Goal: Navigation & Orientation: Go to known website

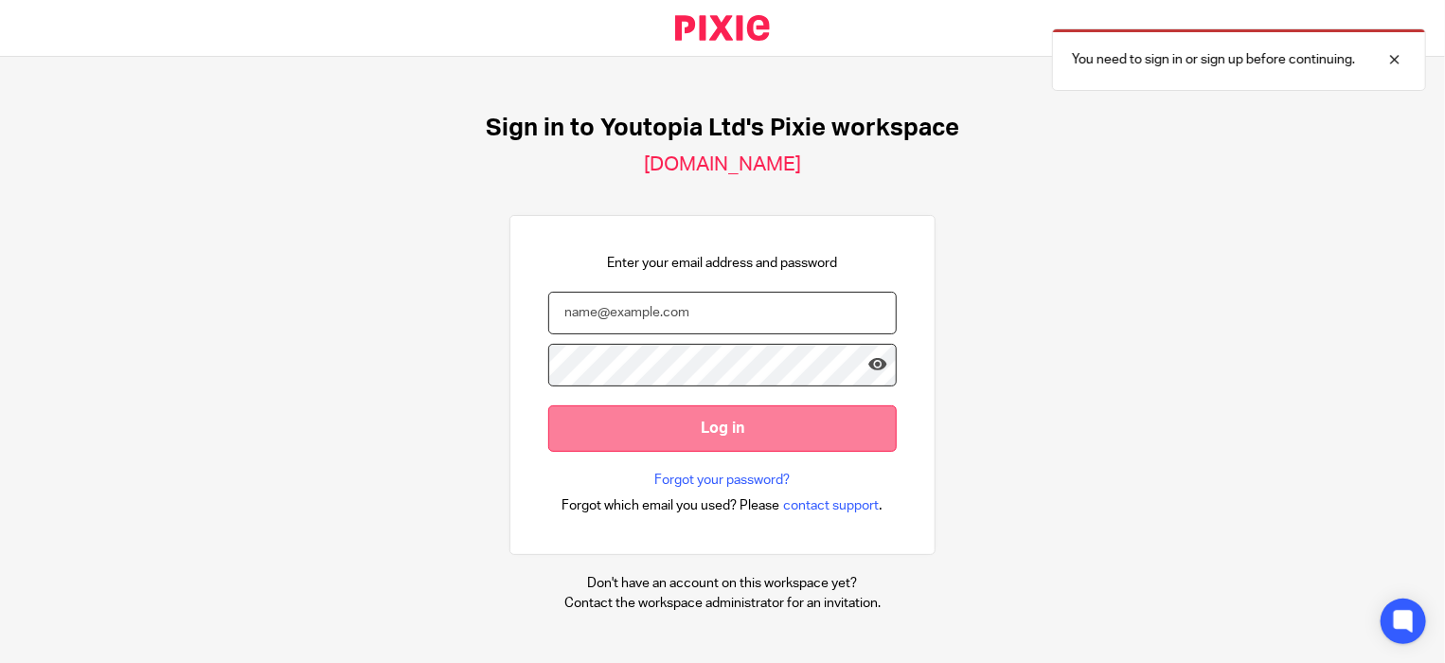
type input "[PERSON_NAME][EMAIL_ADDRESS][DOMAIN_NAME]"
click at [701, 427] on input "Log in" at bounding box center [722, 428] width 348 height 46
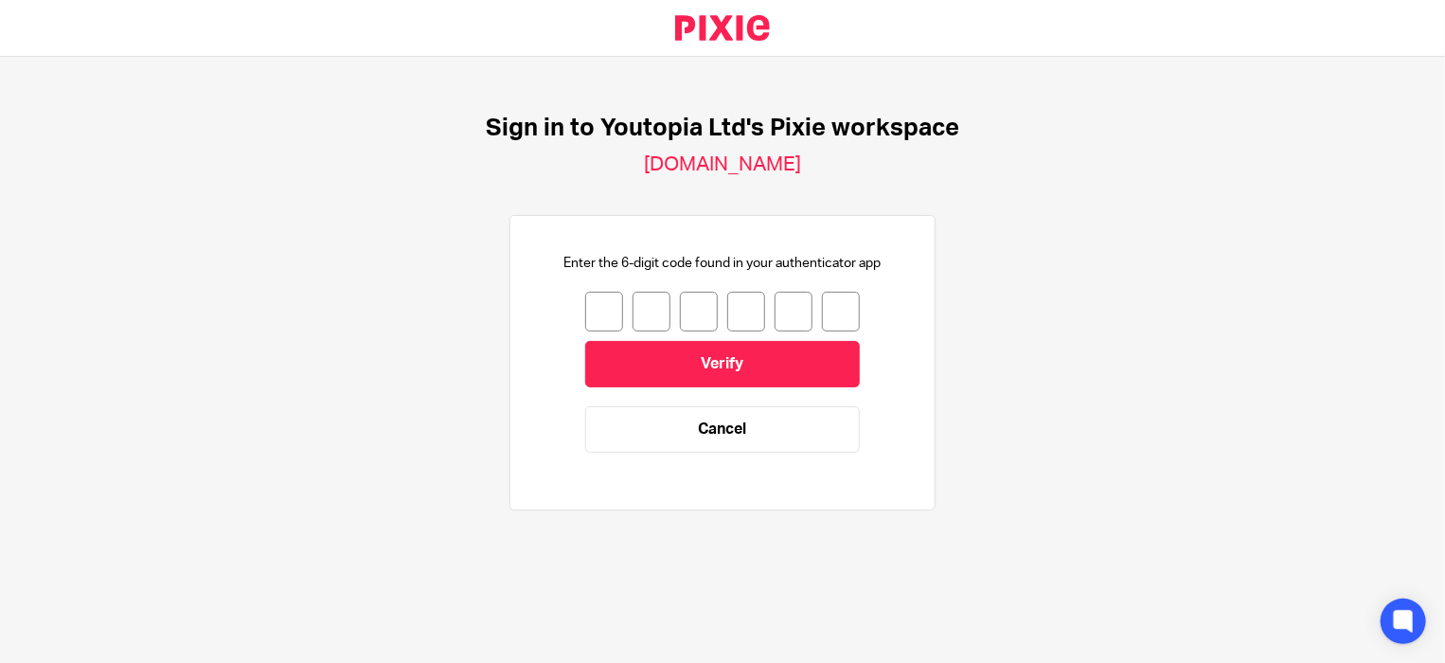
click at [601, 308] on input "number" at bounding box center [604, 312] width 38 height 40
type input "1"
type input "5"
type input "7"
type input "3"
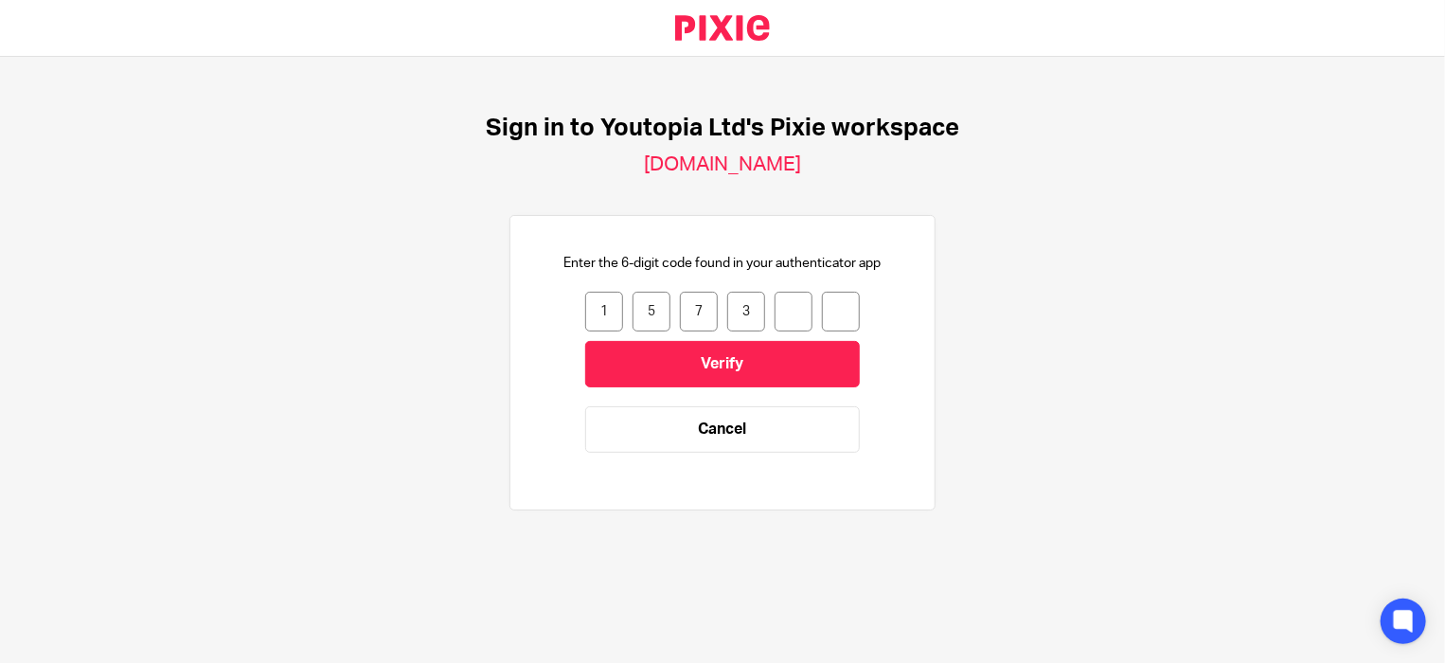
type input "1"
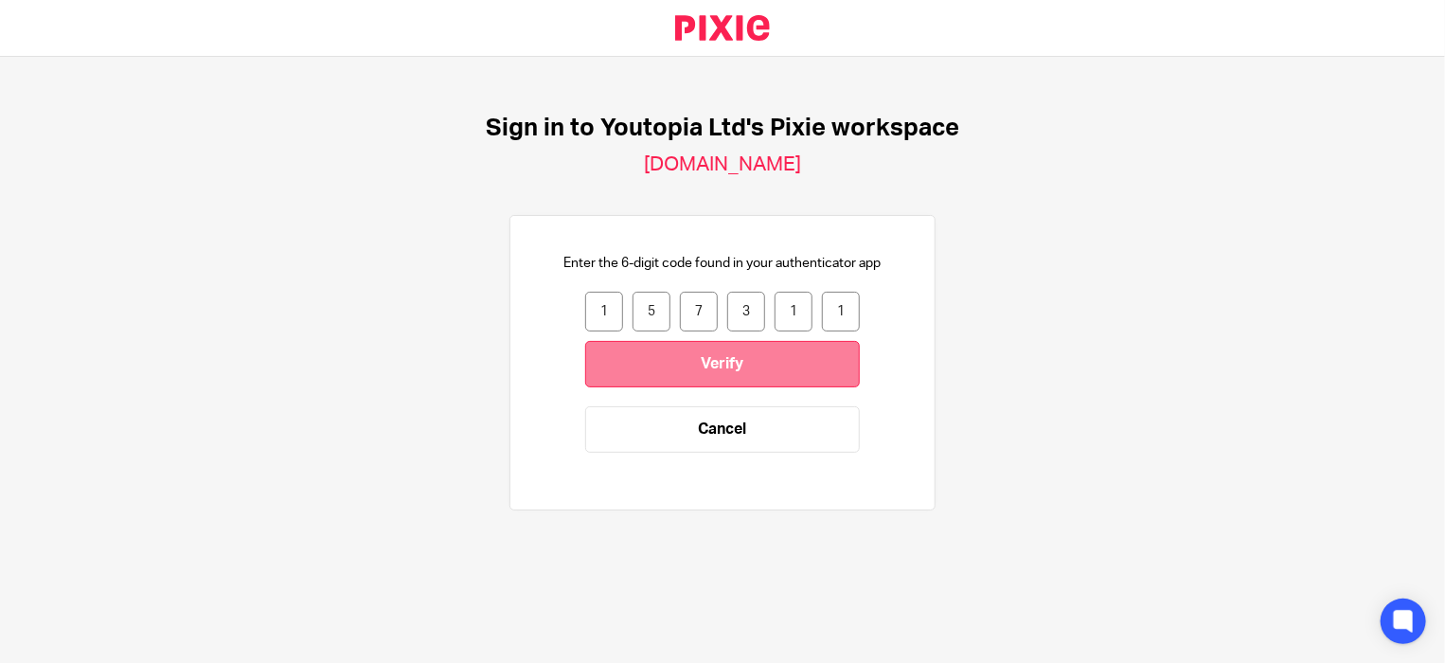
click at [711, 355] on input "Verify" at bounding box center [722, 364] width 275 height 46
